Goal: Navigation & Orientation: Find specific page/section

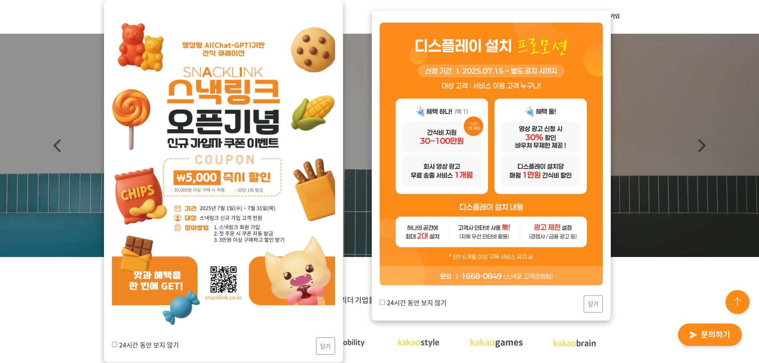
click at [428, 303] on label "24시간 동안 보지 않기" at bounding box center [413, 303] width 67 height 10
click at [385, 303] on input "24시간 동안 보지 않기" at bounding box center [382, 302] width 5 height 5
checkbox input "true"
click at [581, 299] on div "24시간 동안 보지 않기 닫기" at bounding box center [491, 304] width 223 height 17
click at [587, 301] on button "닫기" at bounding box center [593, 304] width 19 height 17
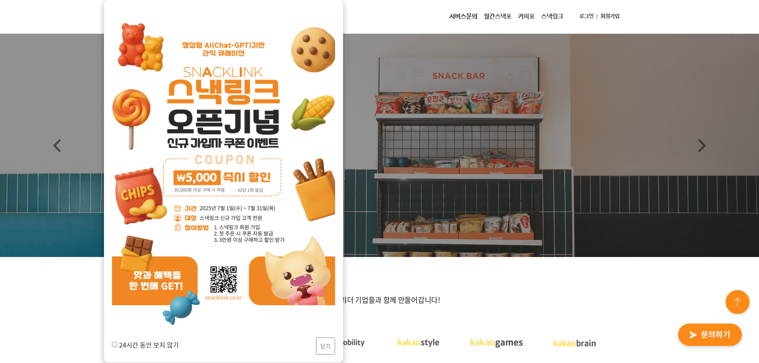
click at [158, 349] on label "24시간 동안 보지 않기" at bounding box center [145, 345] width 67 height 10
click at [117, 347] on input "24시간 동안 보지 않기" at bounding box center [114, 344] width 5 height 5
checkbox input "true"
click at [334, 346] on button "닫기" at bounding box center [325, 346] width 19 height 17
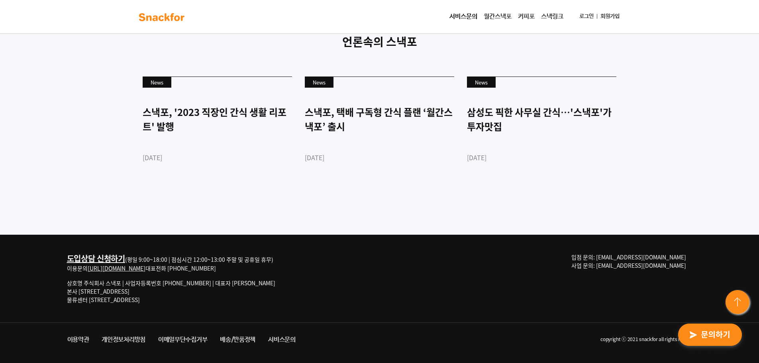
scroll to position [2177, 0]
